Goal: Task Accomplishment & Management: Use online tool/utility

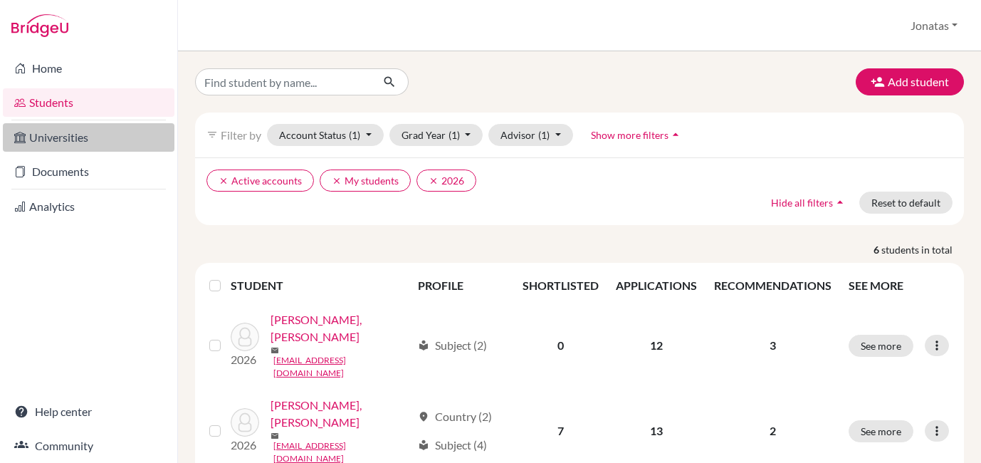
click at [83, 142] on link "Universities" at bounding box center [89, 137] width 172 height 28
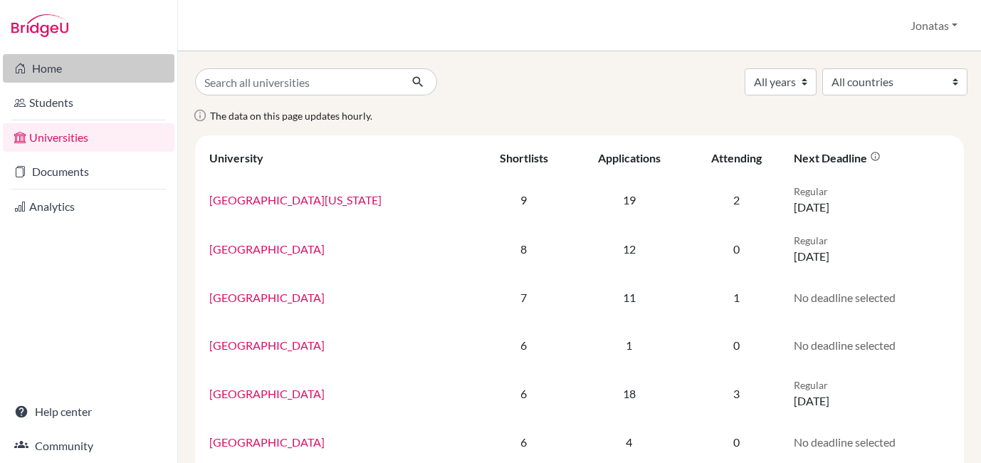
click at [61, 65] on link "Home" at bounding box center [89, 68] width 172 height 28
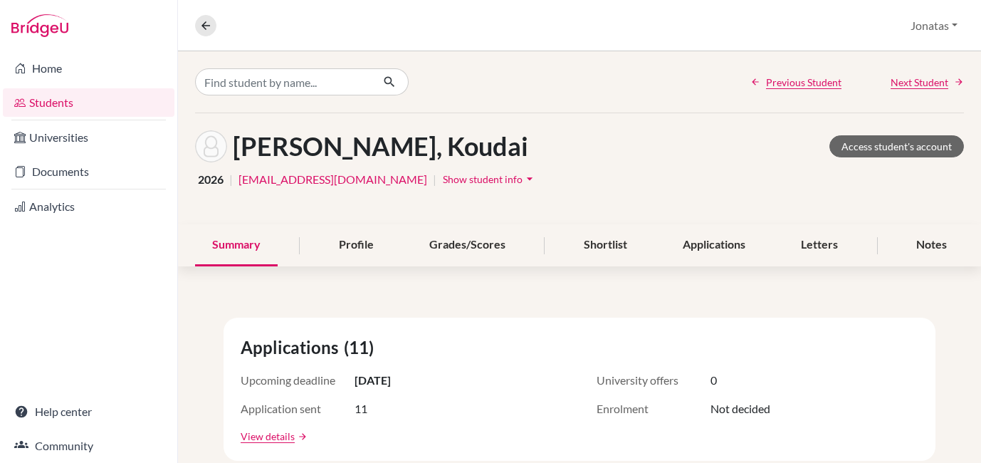
click at [62, 104] on link "Students" at bounding box center [89, 102] width 172 height 28
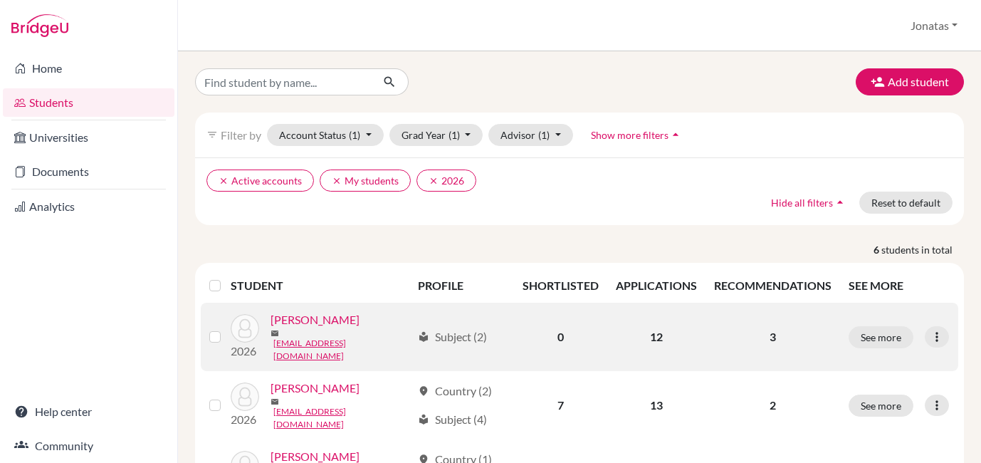
click at [323, 327] on link "Ishibashi, Kyota" at bounding box center [314, 319] width 89 height 17
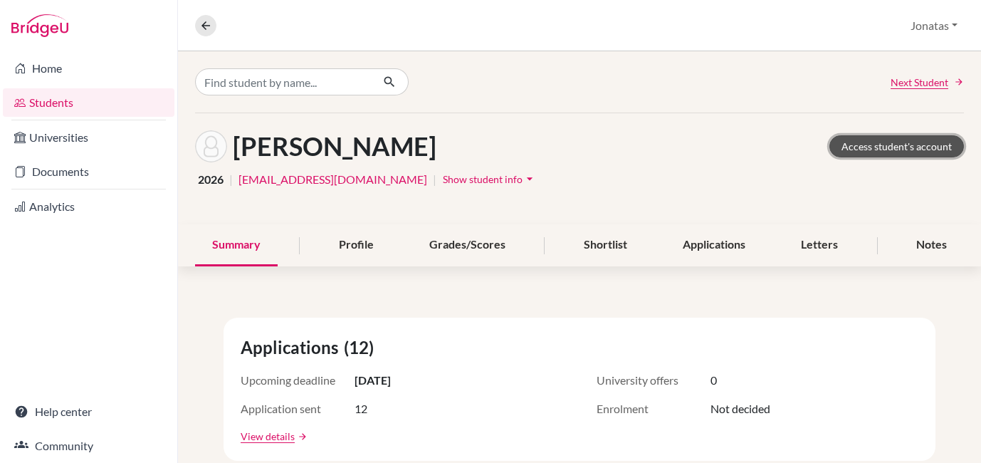
click at [912, 150] on link "Access student's account" at bounding box center [896, 146] width 135 height 22
